Goal: Task Accomplishment & Management: Manage account settings

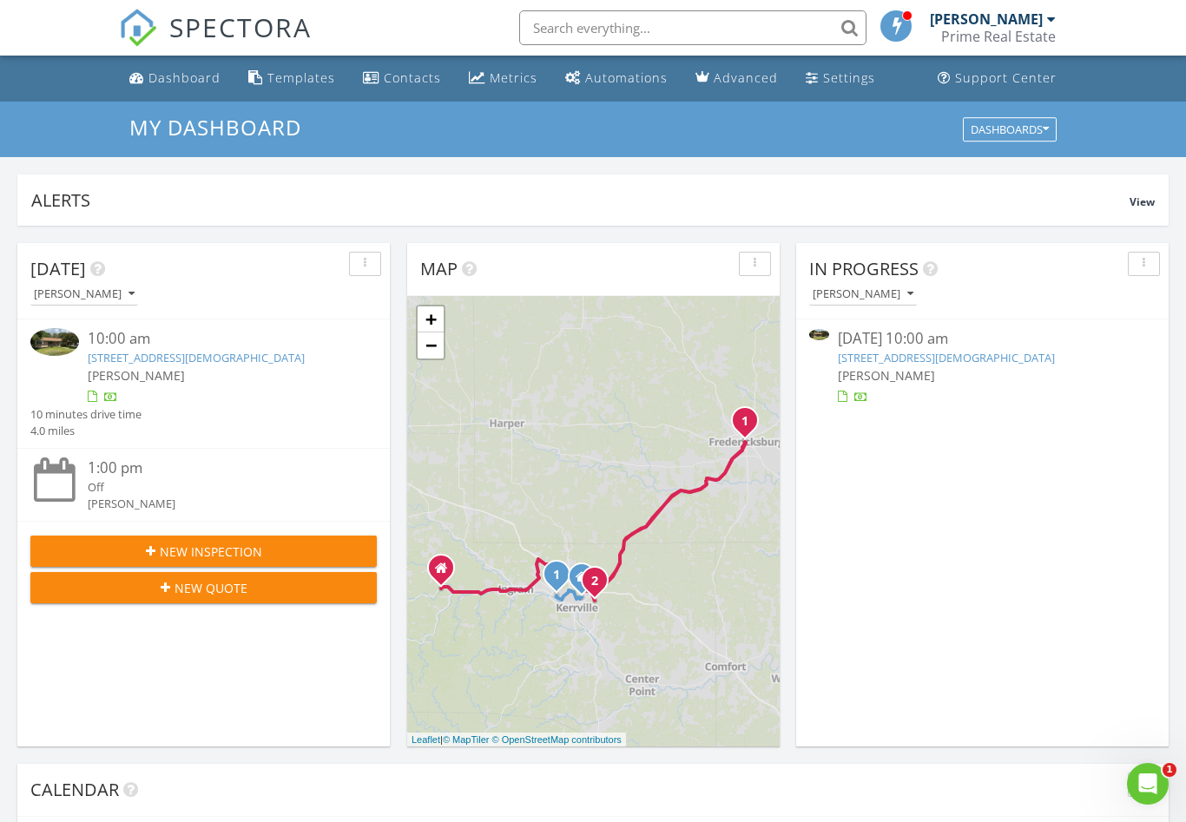
click at [1042, 353] on link "116 Methodist Encampment Rd, Kerrville, TX 78028" at bounding box center [946, 358] width 217 height 16
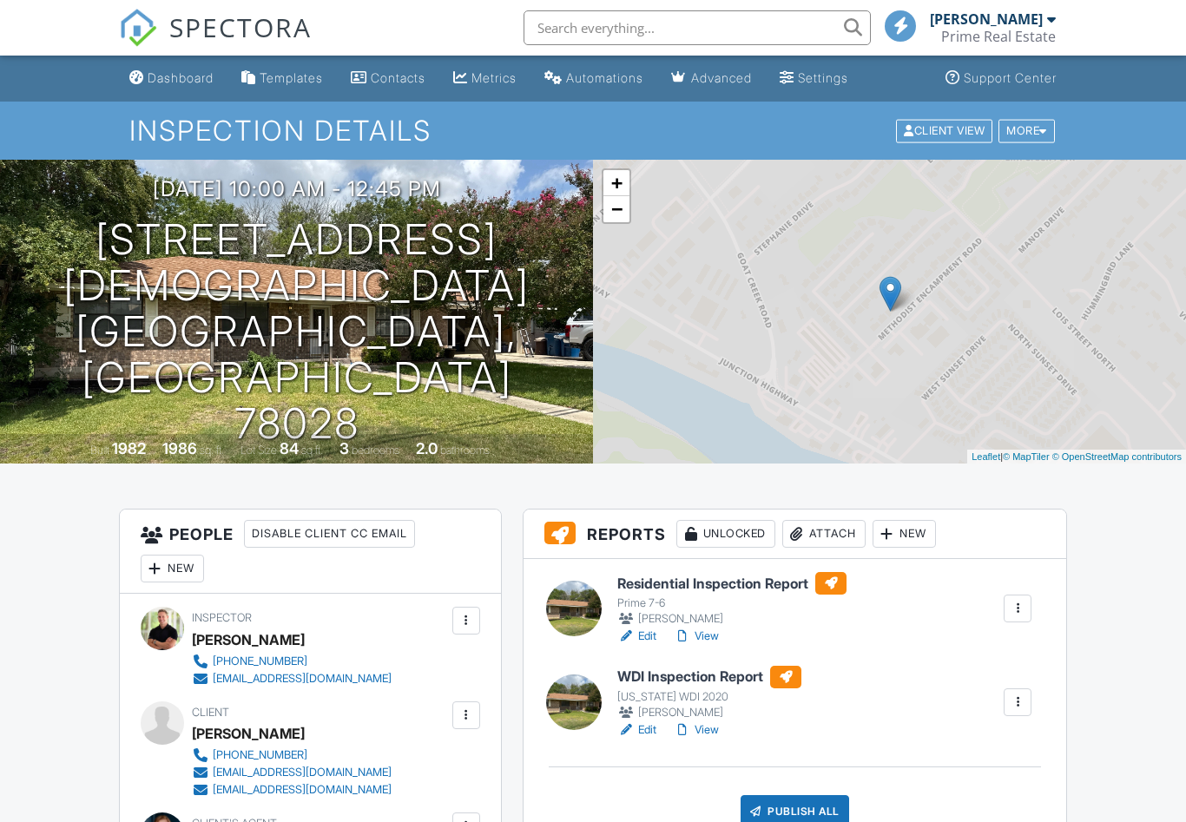
click at [635, 727] on div at bounding box center [625, 730] width 17 height 17
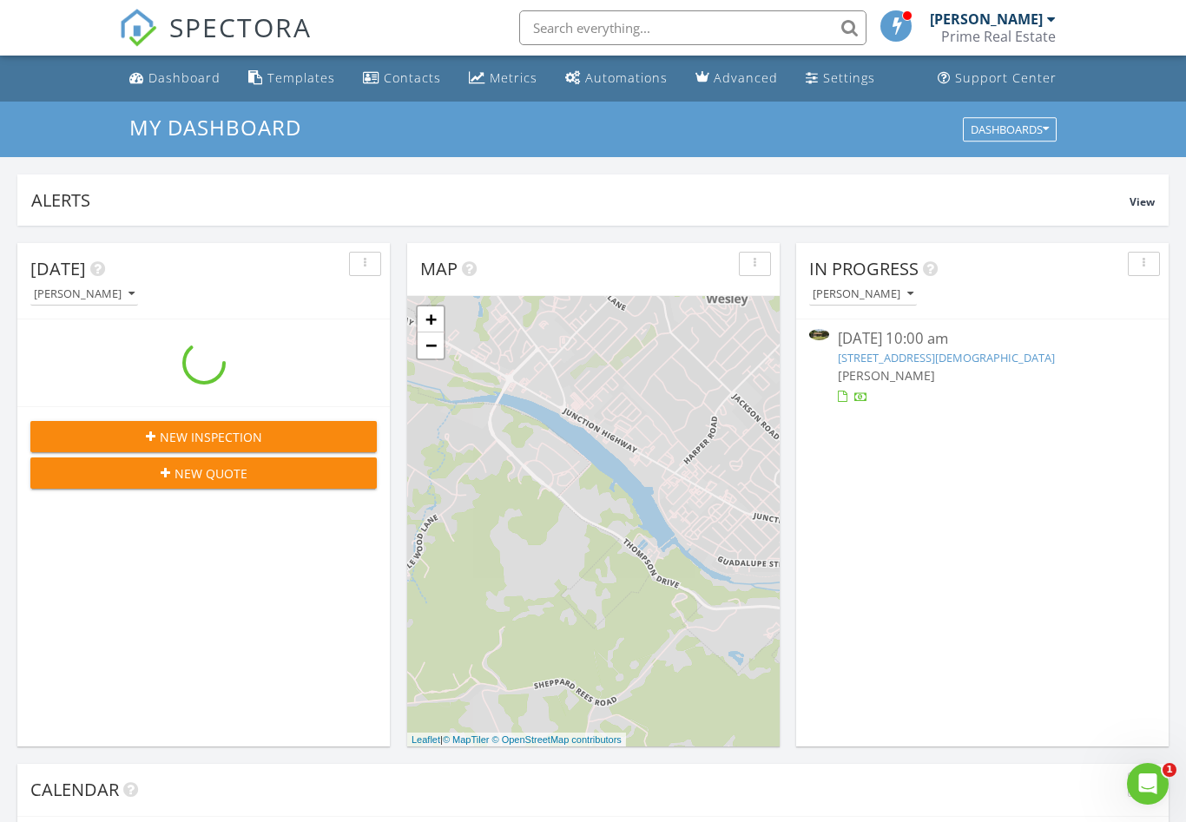
scroll to position [1581, 1187]
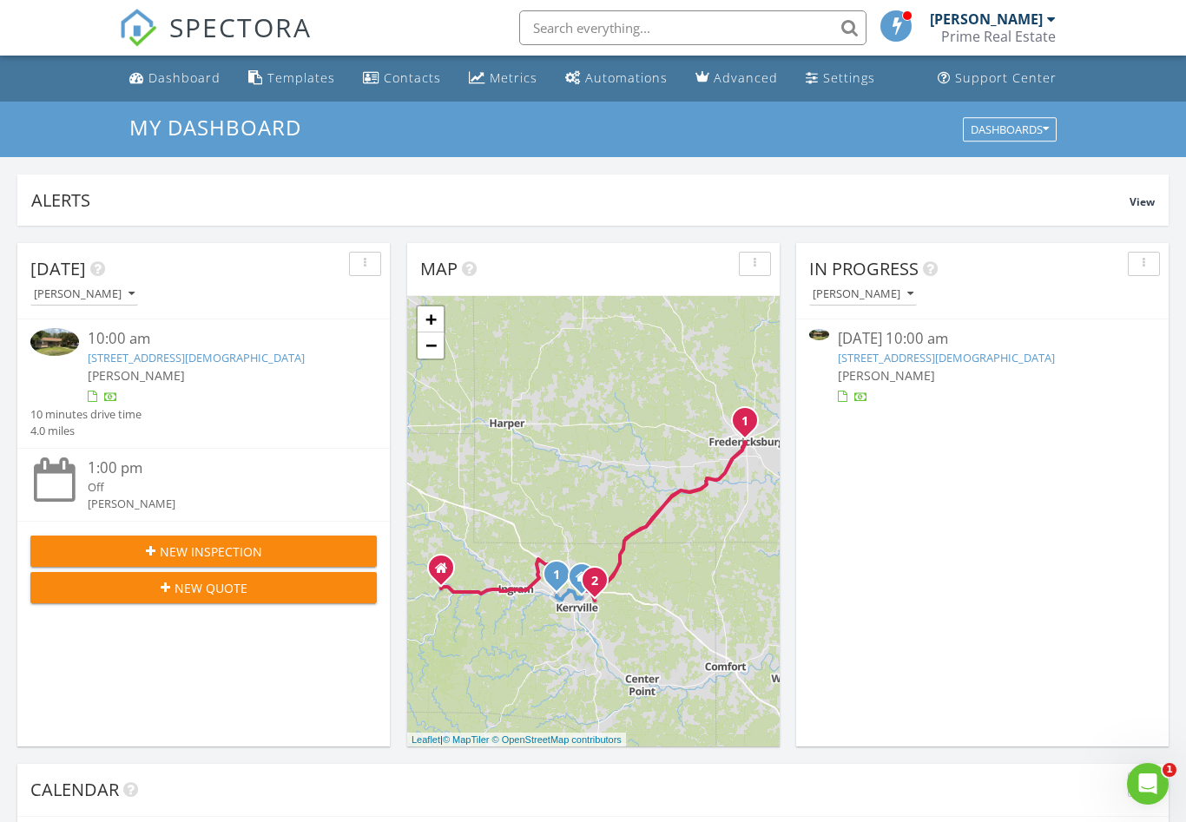
click at [1019, 357] on link "116 Methodist Encampment Rd, Kerrville, TX 78028" at bounding box center [946, 358] width 217 height 16
click at [1054, 355] on link "116 Methodist Encampment Rd, Kerrville, TX 78028" at bounding box center [946, 358] width 217 height 16
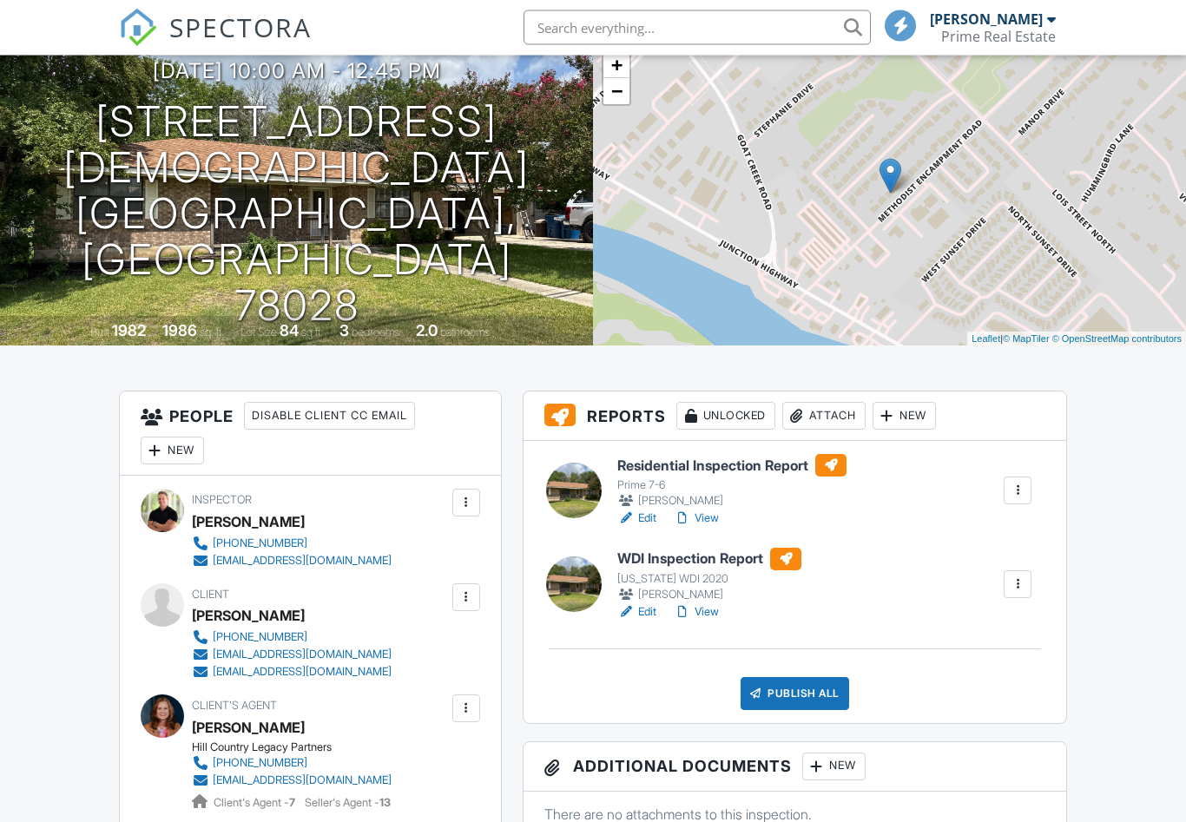
scroll to position [118, 0]
click at [807, 681] on div "Publish All" at bounding box center [795, 693] width 109 height 33
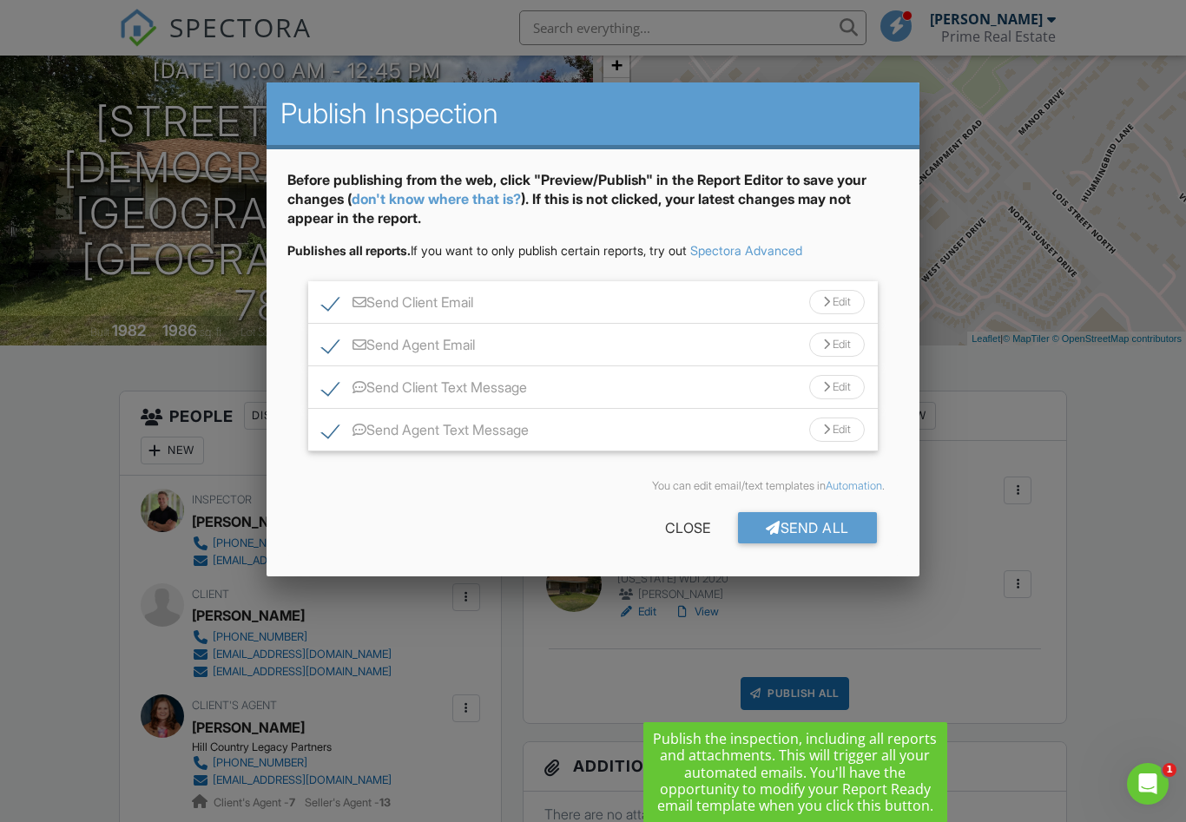
scroll to position [0, 0]
click at [809, 528] on div "Send All" at bounding box center [807, 527] width 139 height 31
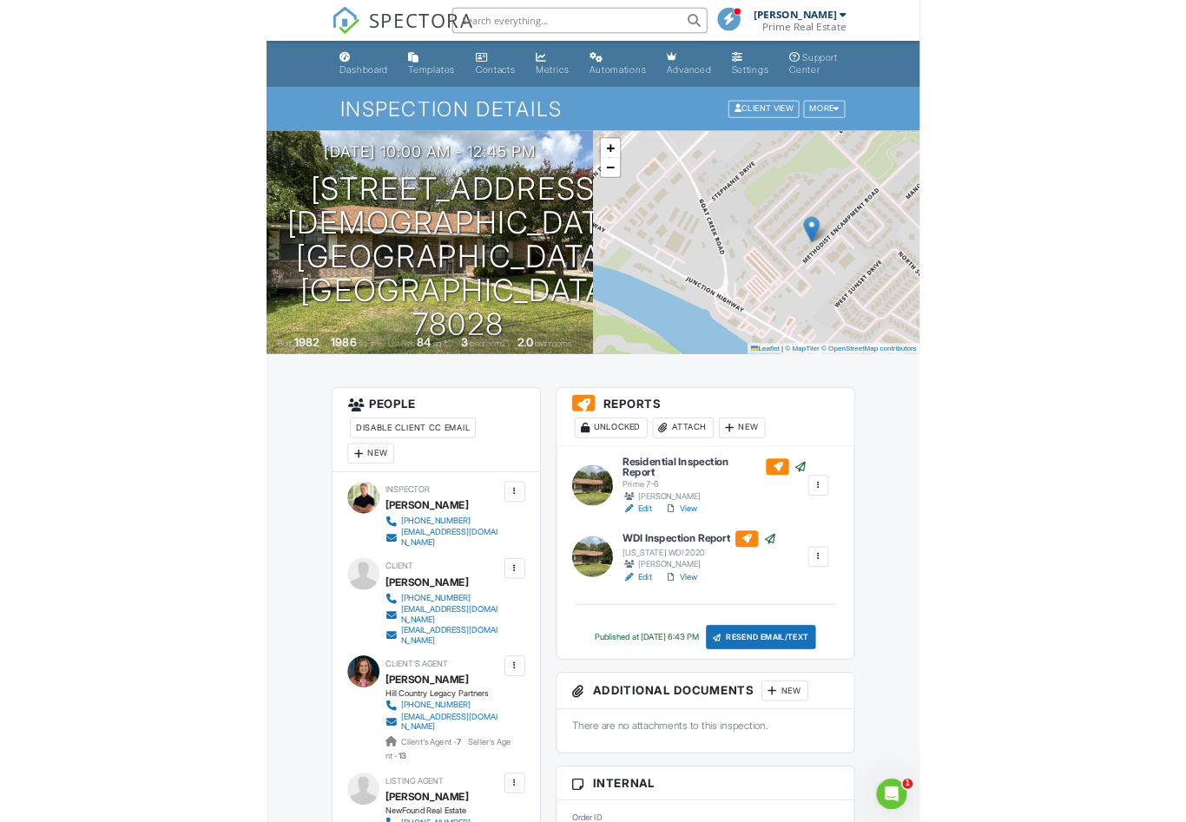
scroll to position [147, 0]
